Goal: Navigation & Orientation: Find specific page/section

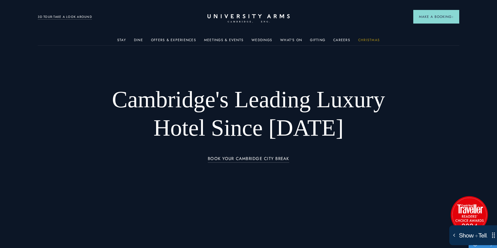
click at [365, 40] on link "Christmas" at bounding box center [369, 41] width 22 height 7
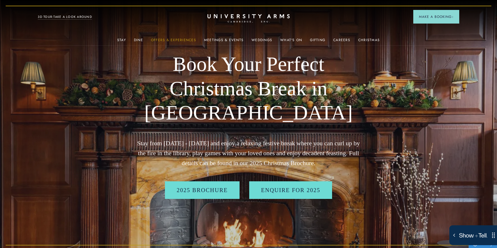
click at [170, 40] on link "Offers & Experiences" at bounding box center [173, 41] width 45 height 7
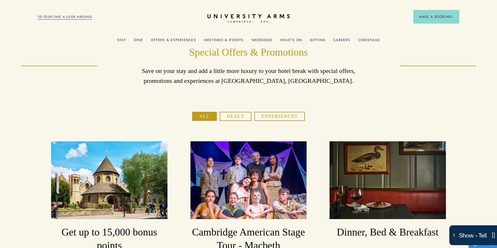
click at [237, 41] on link "Meetings & Events" at bounding box center [223, 41] width 39 height 7
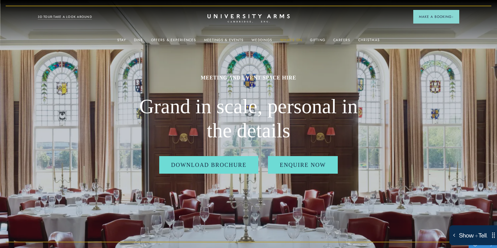
click at [285, 39] on link "What's On" at bounding box center [291, 41] width 22 height 7
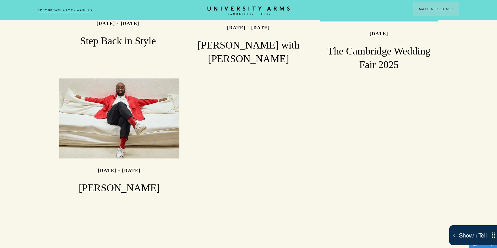
scroll to position [722, 0]
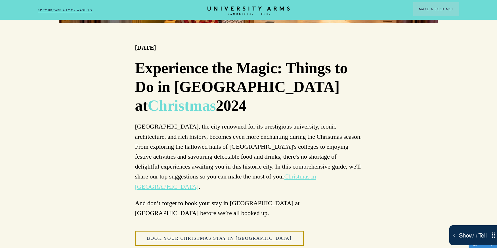
scroll to position [340, 0]
